Goal: Find specific page/section: Find specific page/section

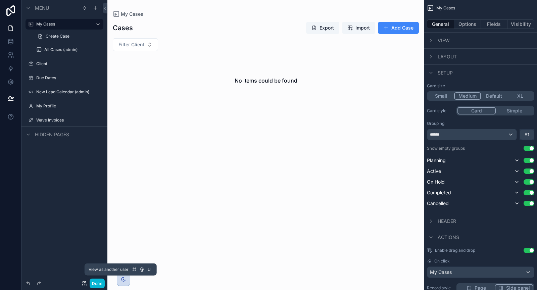
click at [84, 281] on icon at bounding box center [84, 283] width 5 height 5
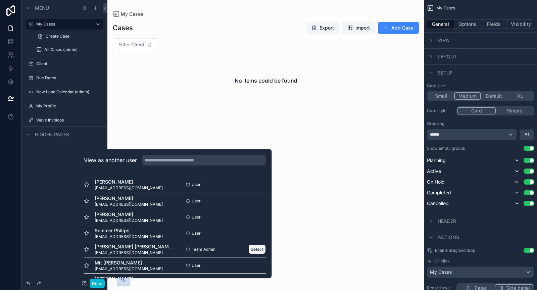
click at [253, 250] on button "Select" at bounding box center [257, 250] width 17 height 10
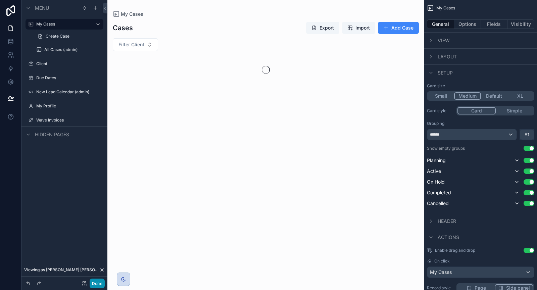
click at [97, 281] on button "Done" at bounding box center [97, 284] width 15 height 10
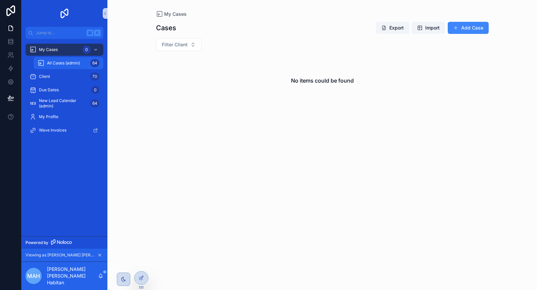
click at [53, 64] on span "All Cases (admin)" at bounding box center [63, 62] width 33 height 5
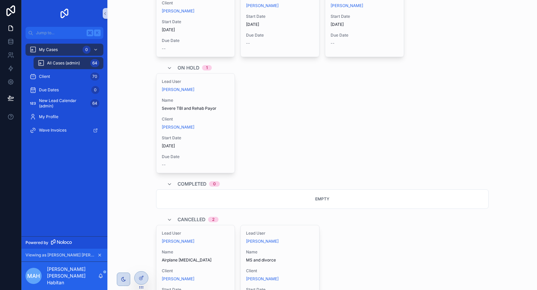
scroll to position [904, 0]
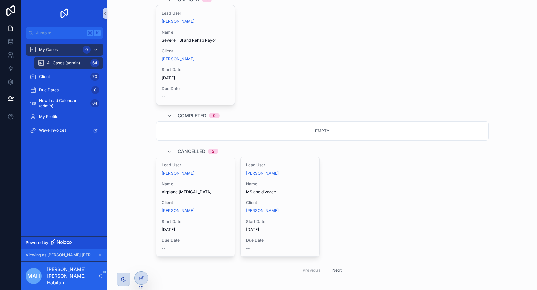
click at [337, 265] on button "Next" at bounding box center [337, 270] width 19 height 10
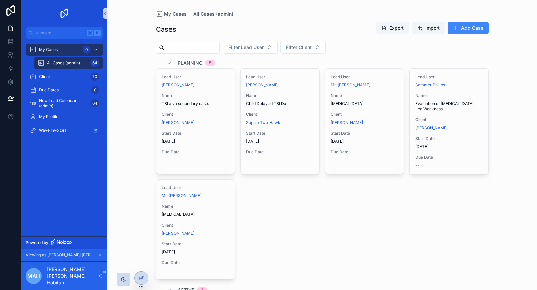
click at [198, 48] on input "scrollable content" at bounding box center [192, 47] width 55 height 9
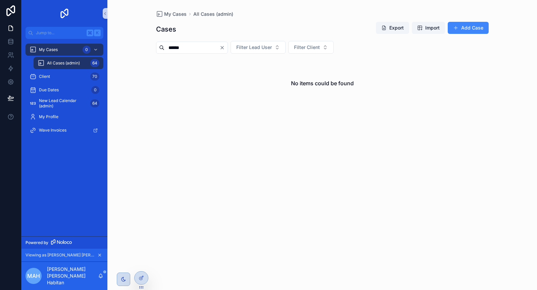
type input "******"
